Goal: Task Accomplishment & Management: Manage account settings

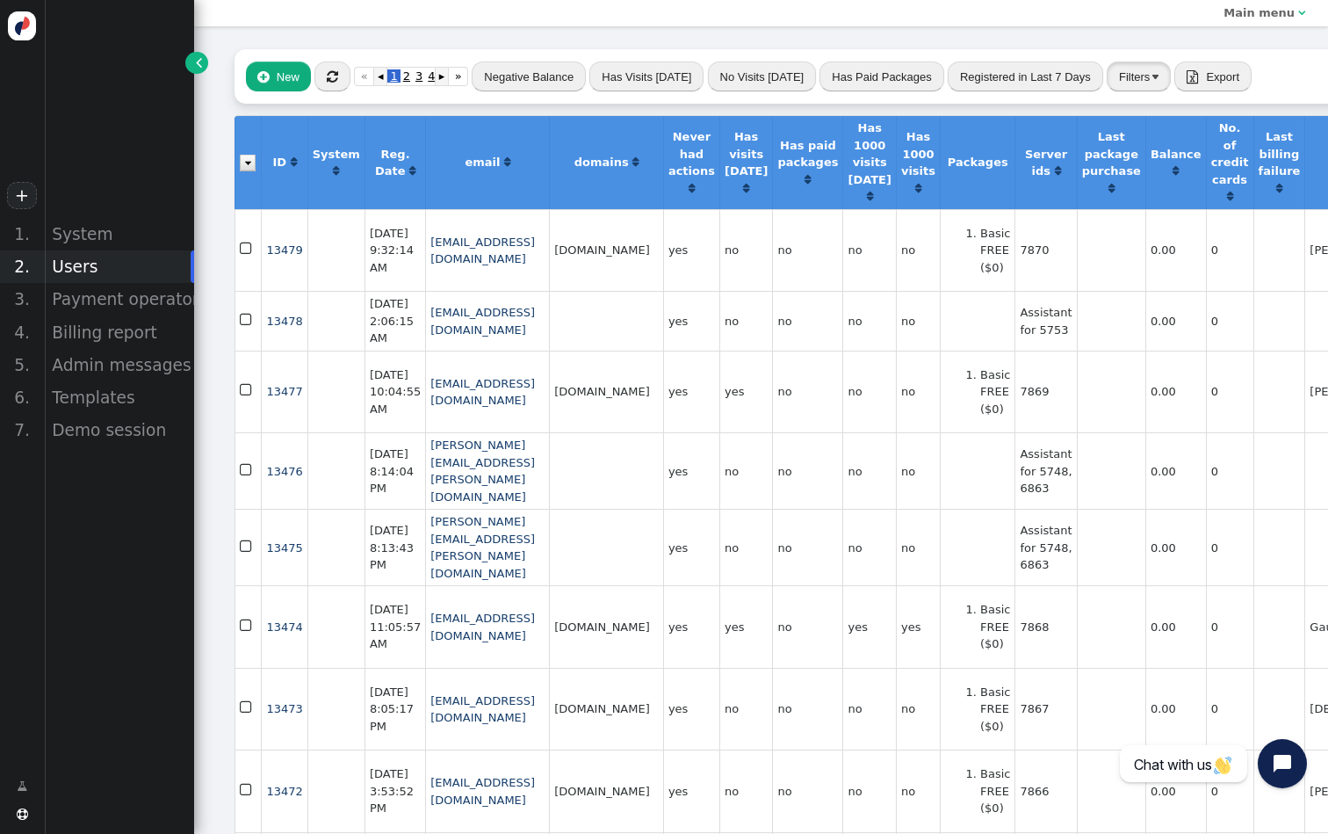
click at [1121, 72] on button "Filters" at bounding box center [1139, 76] width 64 height 30
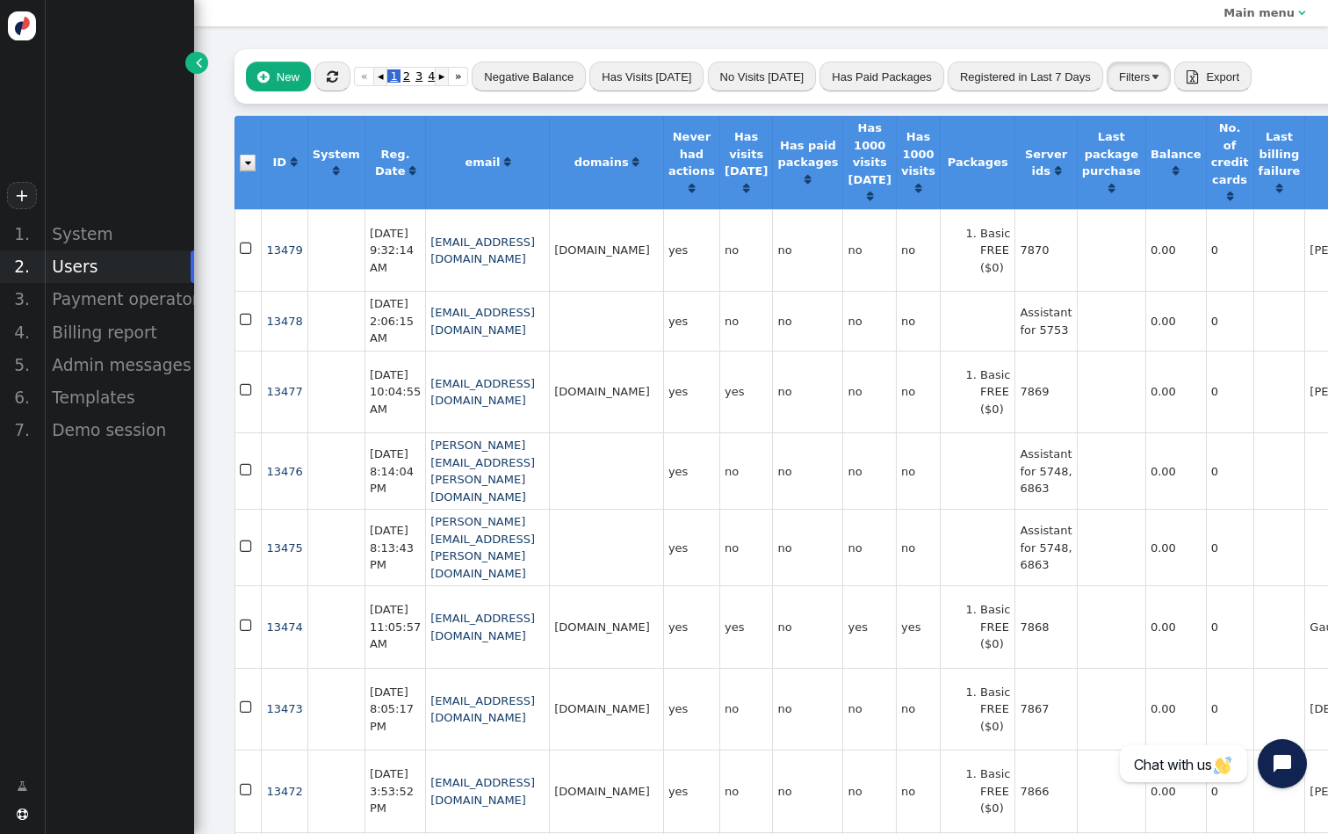
click at [1150, 78] on button "Filters" at bounding box center [1139, 76] width 64 height 30
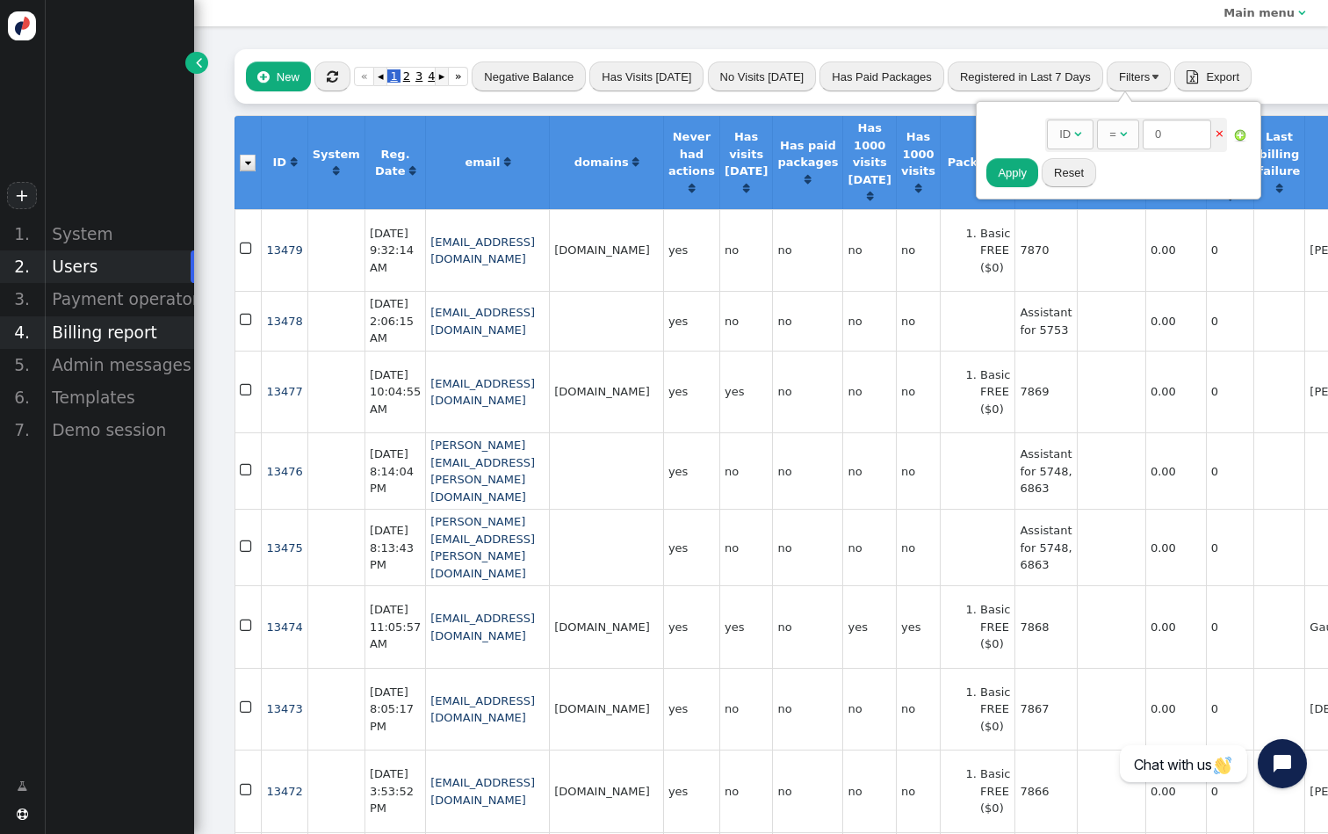
click at [107, 338] on div "Billing report" at bounding box center [119, 332] width 150 height 33
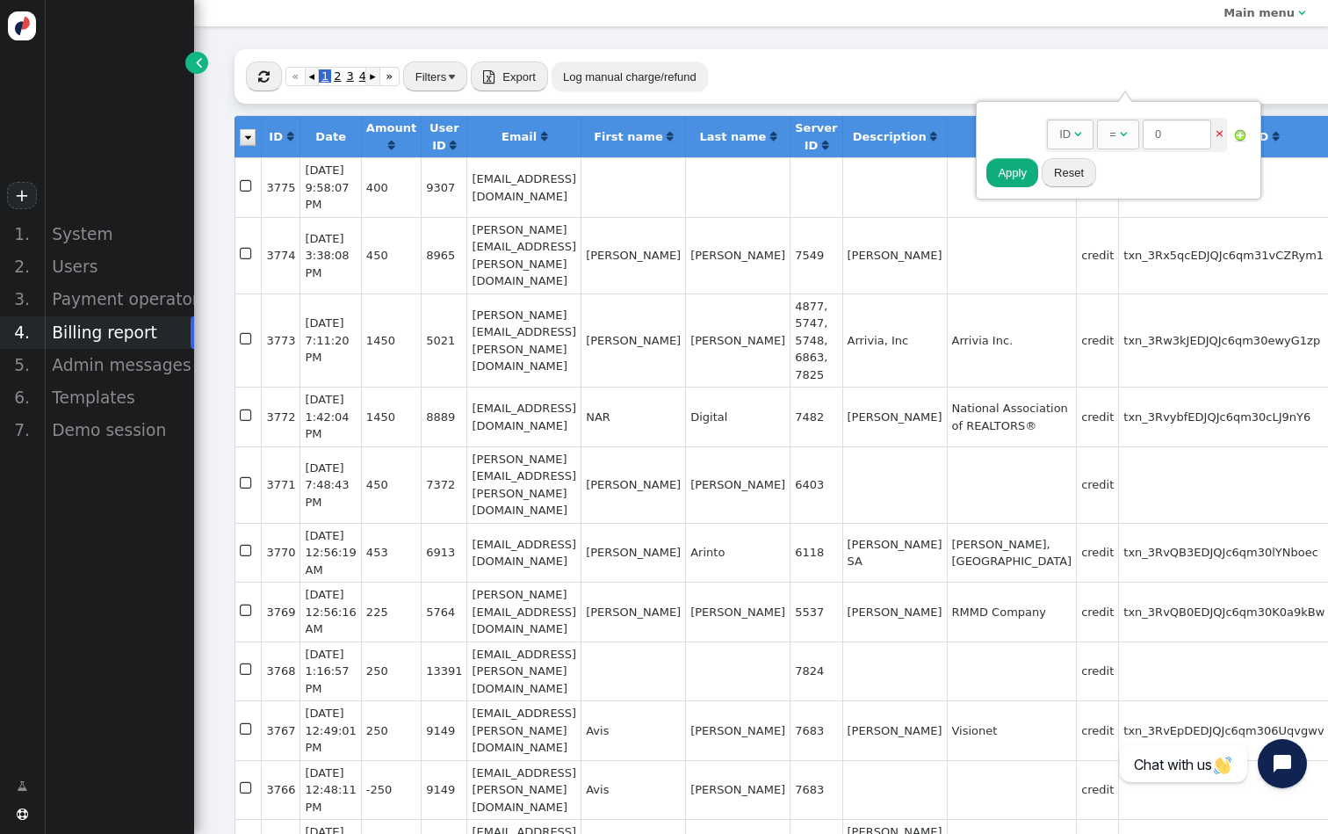
click at [572, 82] on button "Log manual charge/refund" at bounding box center [630, 76] width 156 height 30
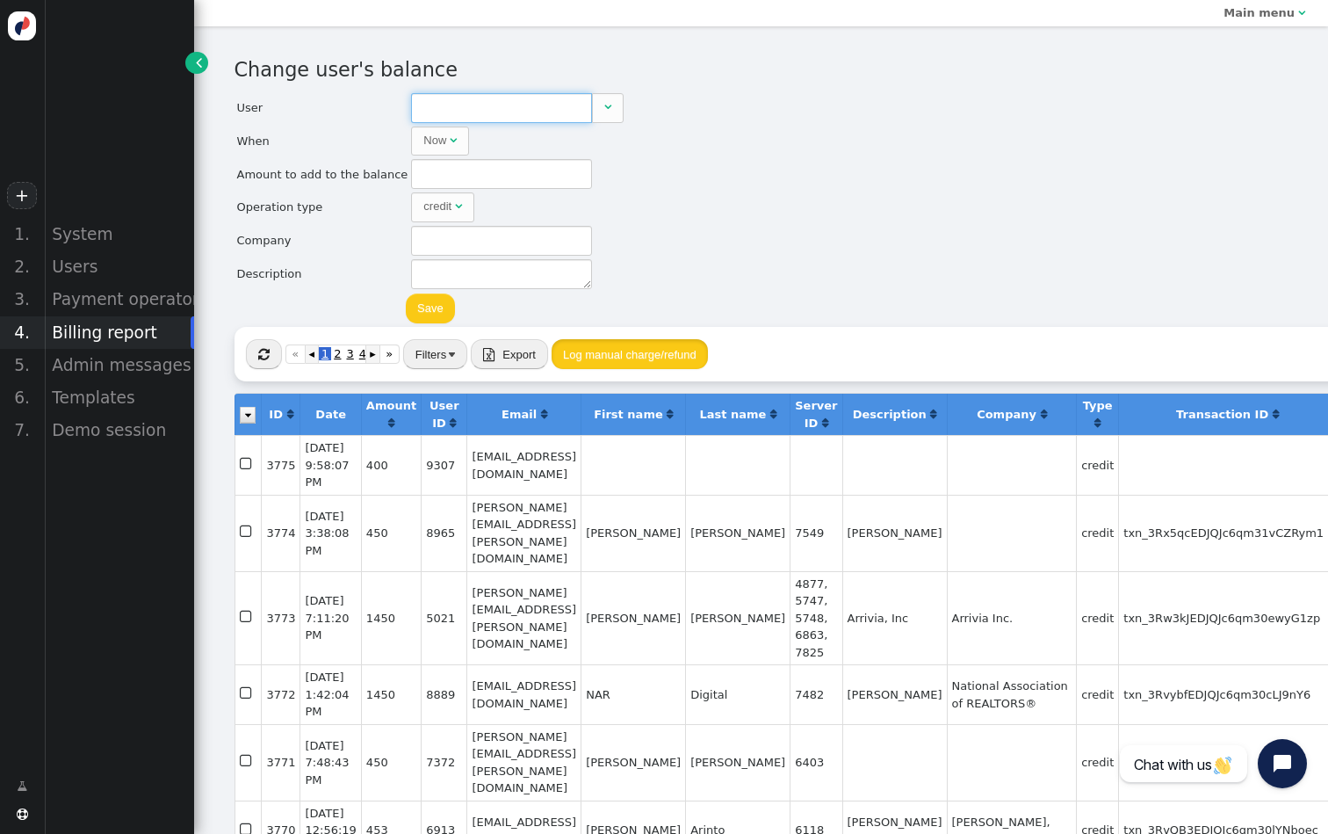
click at [520, 105] on input "text" at bounding box center [501, 108] width 181 height 30
paste input "[EMAIL_ADDRESS][DOMAIN_NAME]"
type input "7981"
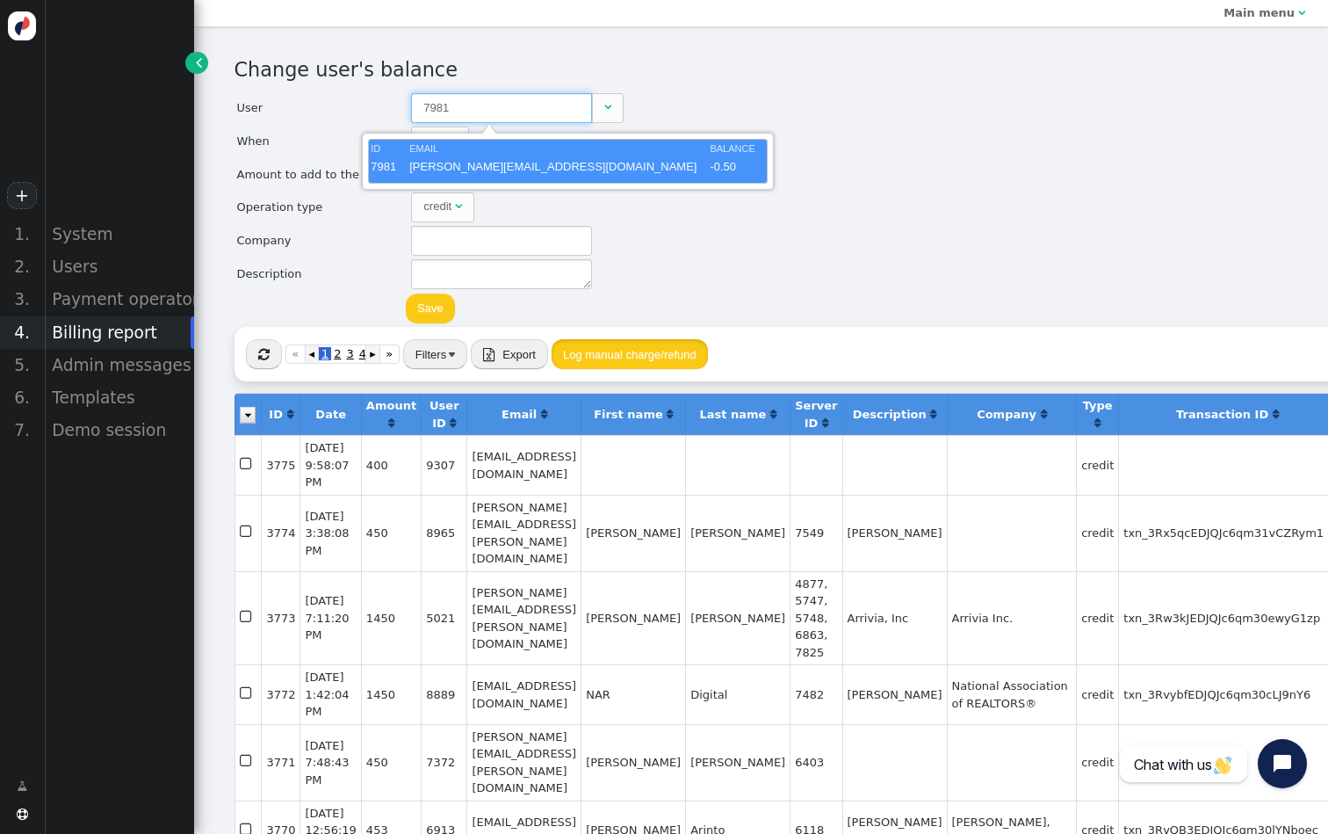
click at [480, 155] on td "EMAIL" at bounding box center [558, 148] width 299 height 15
click at [679, 172] on div "Change user's balance User 7981  When Now  month dd , yyyy HH : MM : SS AM ▲ …" at bounding box center [762, 190] width 1054 height 271
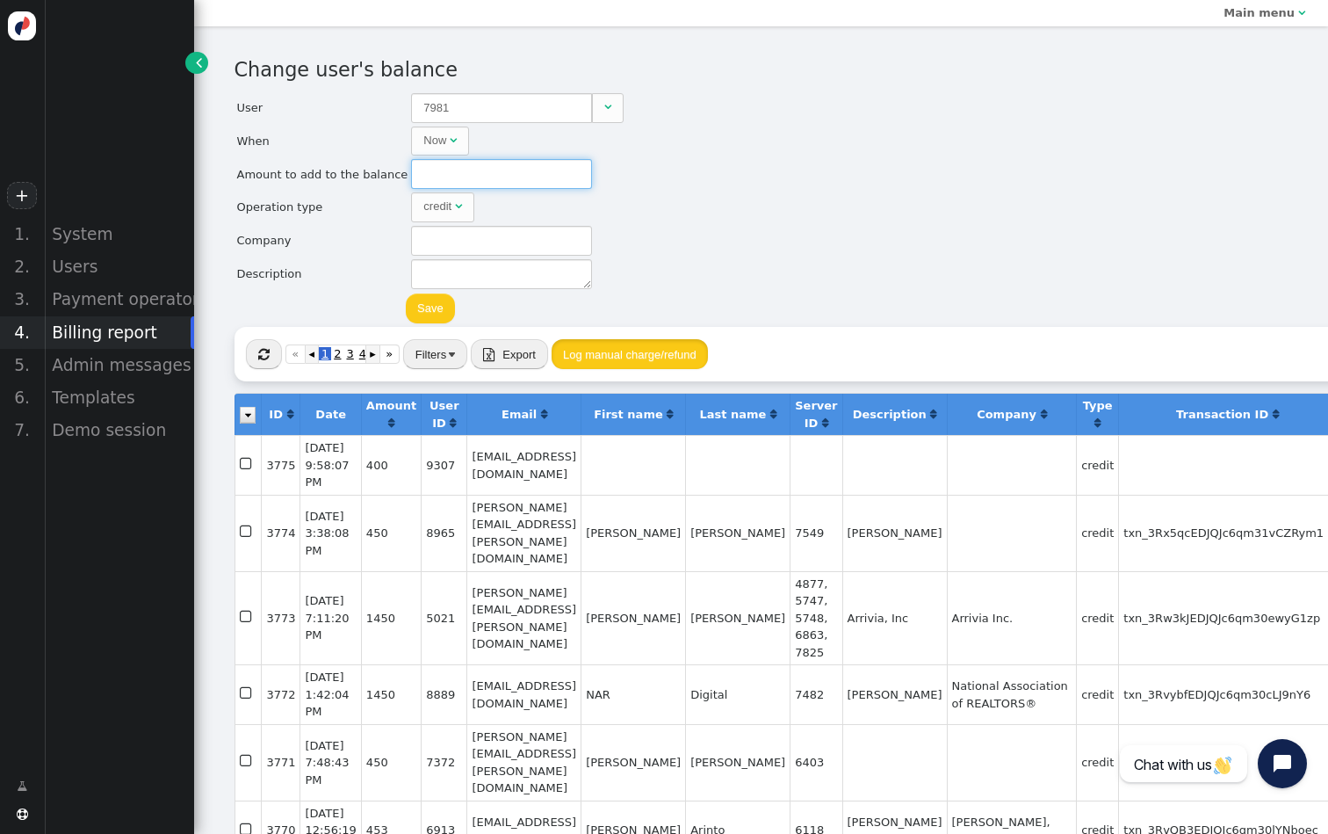
click at [548, 172] on input "text" at bounding box center [501, 174] width 181 height 30
type input "450"
click at [406, 310] on button "Save" at bounding box center [430, 308] width 49 height 30
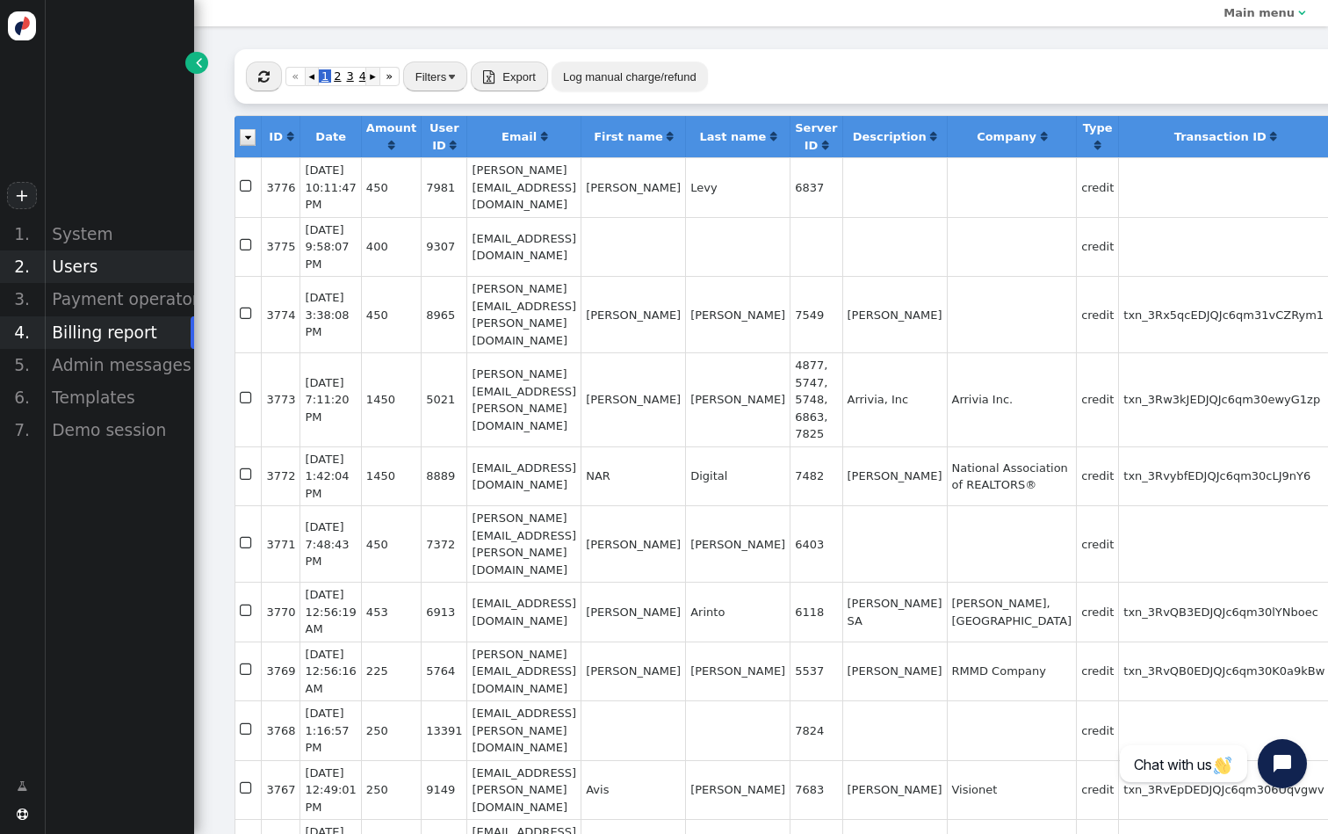
click at [124, 274] on div "Users" at bounding box center [119, 266] width 150 height 33
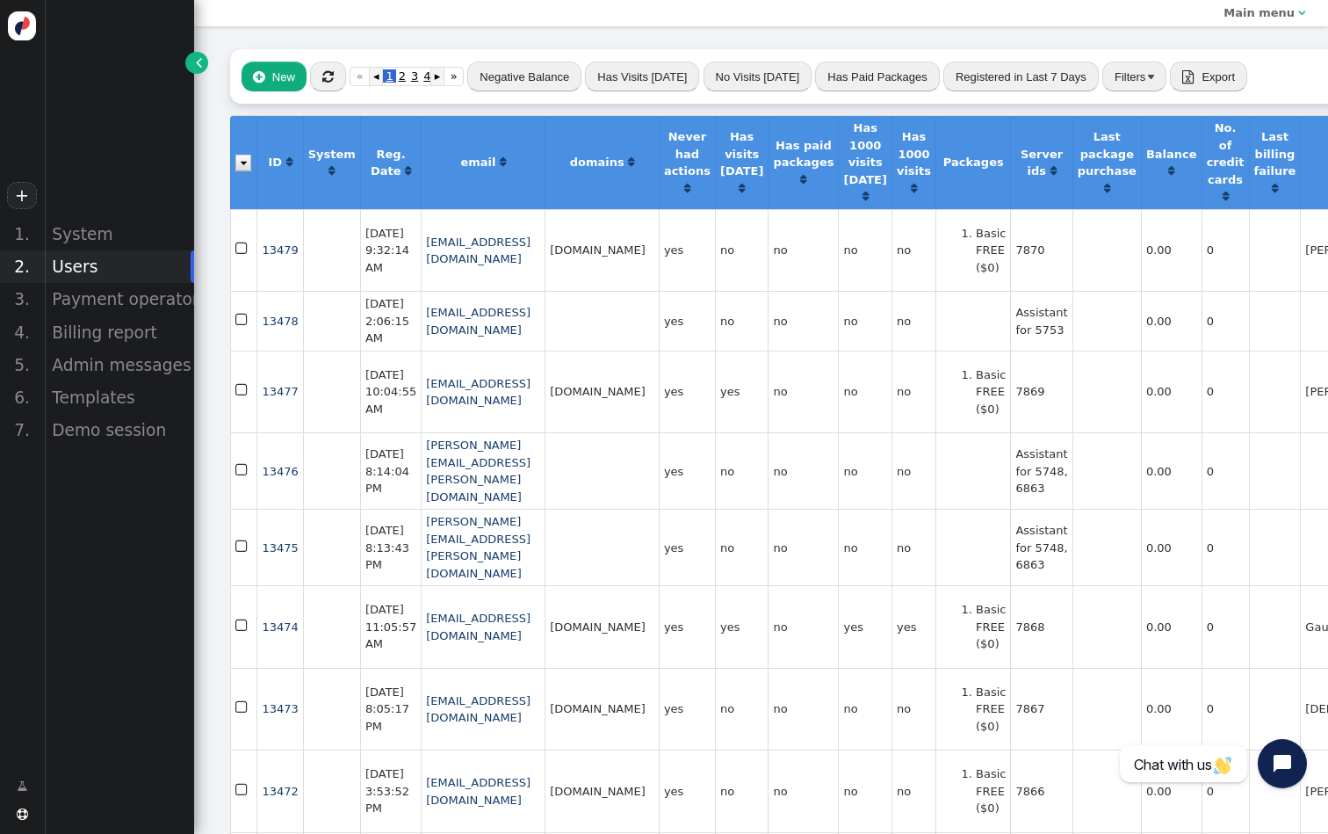
scroll to position [0, 4]
